Goal: Task Accomplishment & Management: Manage account settings

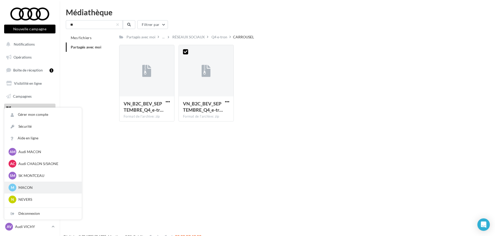
scroll to position [264, 0]
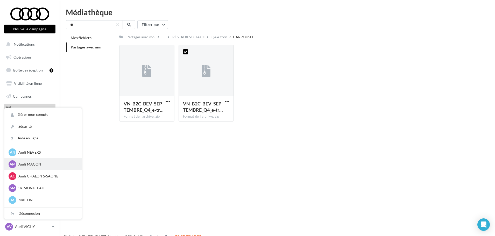
click at [51, 165] on p "Audi MACON" at bounding box center [46, 164] width 57 height 5
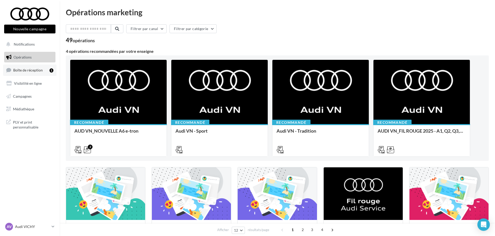
click at [30, 72] on span "Boîte de réception" at bounding box center [28, 70] width 30 height 4
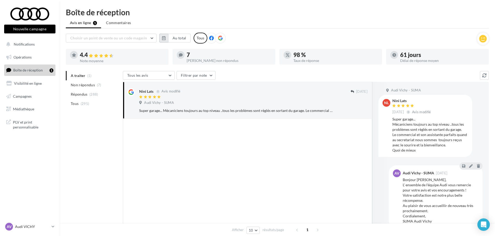
click at [165, 39] on icon "button" at bounding box center [164, 38] width 4 height 4
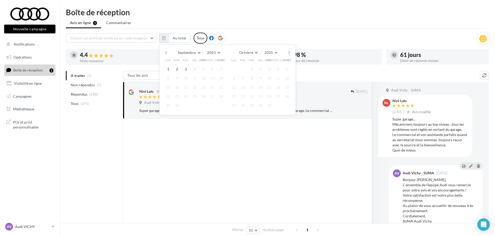
click at [164, 52] on button "button" at bounding box center [166, 52] width 4 height 7
click at [164, 54] on button "button" at bounding box center [166, 52] width 4 height 7
click at [165, 55] on button "button" at bounding box center [166, 52] width 4 height 7
click at [168, 54] on button "button" at bounding box center [166, 52] width 4 height 7
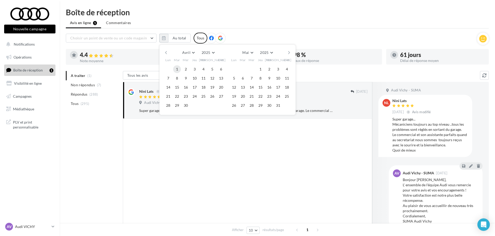
click at [178, 69] on button "1" at bounding box center [177, 69] width 8 height 8
click at [288, 53] on button "button" at bounding box center [289, 52] width 4 height 7
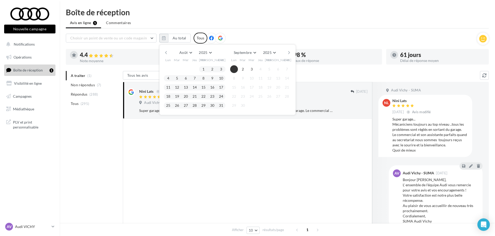
click at [233, 68] on button "1" at bounding box center [234, 69] width 8 height 8
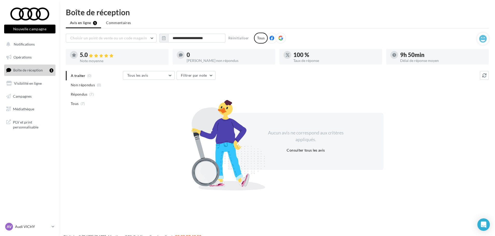
click at [281, 38] on icon at bounding box center [280, 38] width 5 height 5
